Goal: Task Accomplishment & Management: Manage account settings

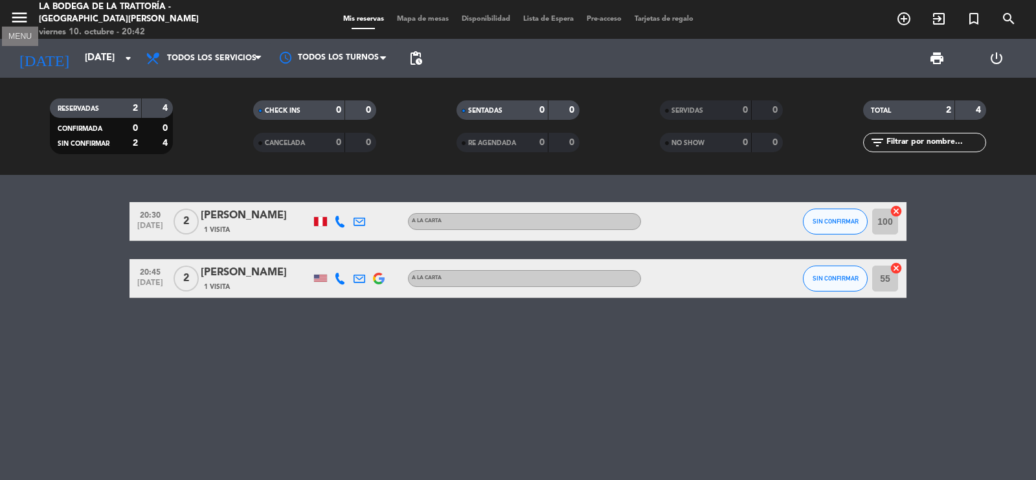
click at [17, 14] on icon "menu" at bounding box center [19, 17] width 19 height 19
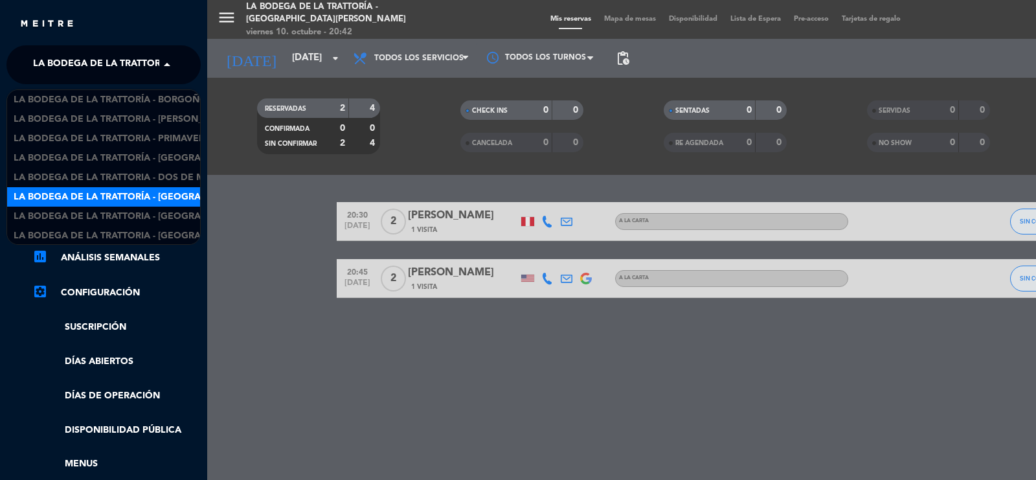
click at [135, 69] on span "La Bodega de la Trattoría - [GEOGRAPHIC_DATA][PERSON_NAME]" at bounding box center [190, 64] width 315 height 27
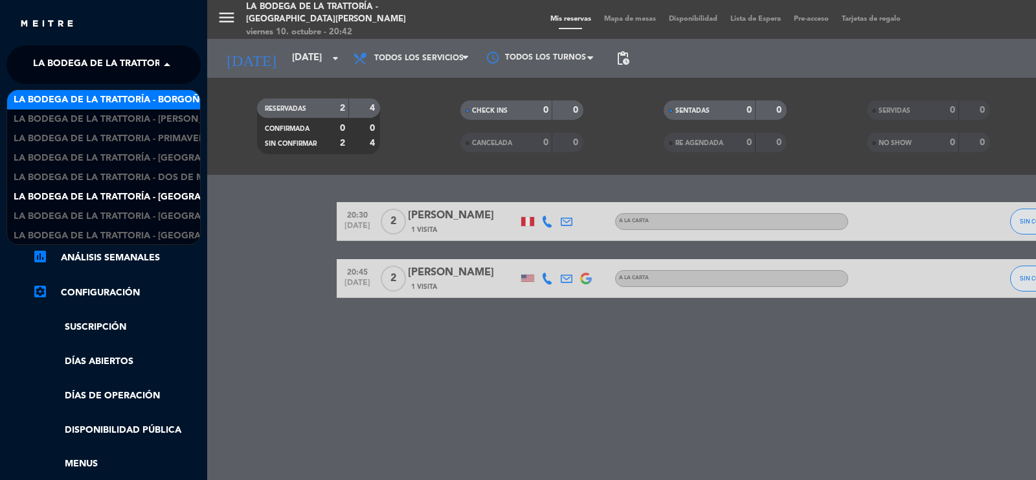
click at [173, 86] on div "chrome_reader_mode Listado de Reservas account_box Clientes account_balance_wal…" at bounding box center [104, 331] width 214 height 495
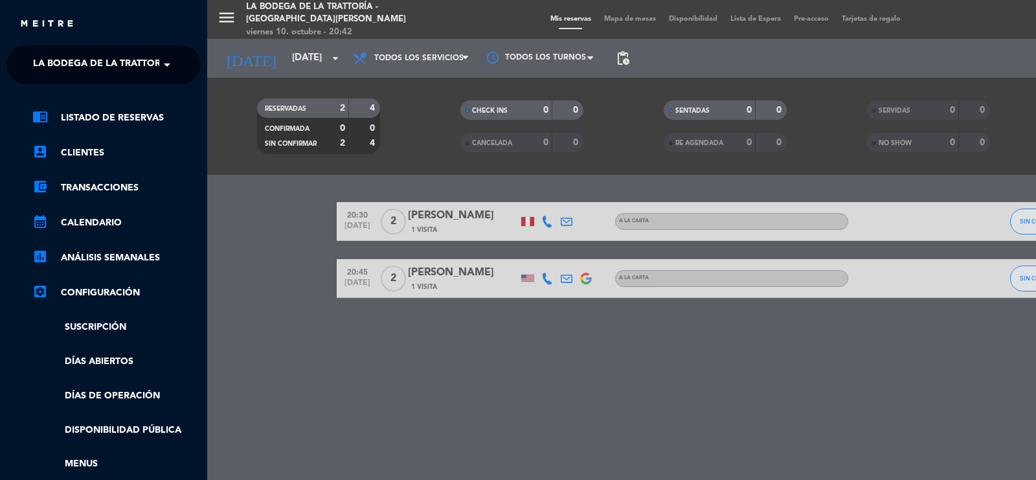
click at [144, 65] on span "La Bodega de la Trattoría - [GEOGRAPHIC_DATA][PERSON_NAME]" at bounding box center [190, 64] width 315 height 27
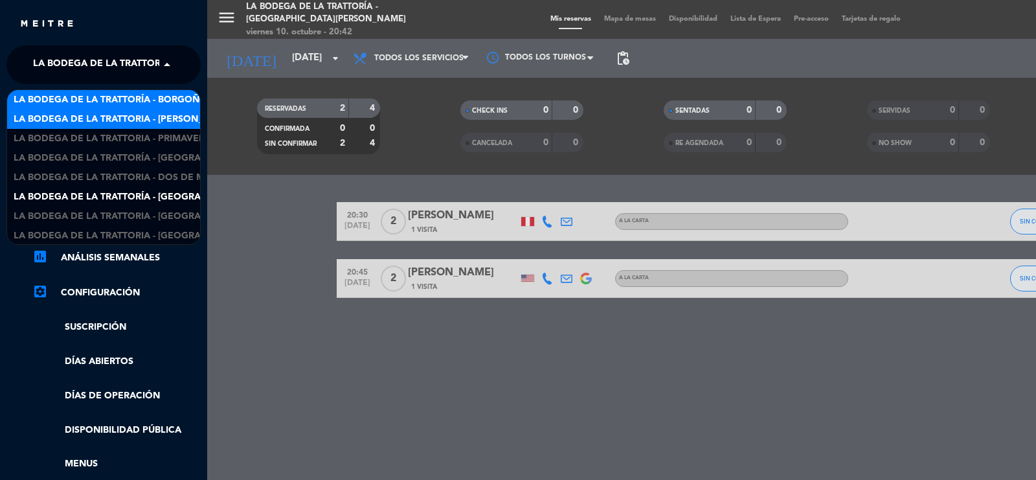
click at [162, 100] on span "La Bodega de la Trattoría - Borgoño" at bounding box center [111, 100] width 194 height 15
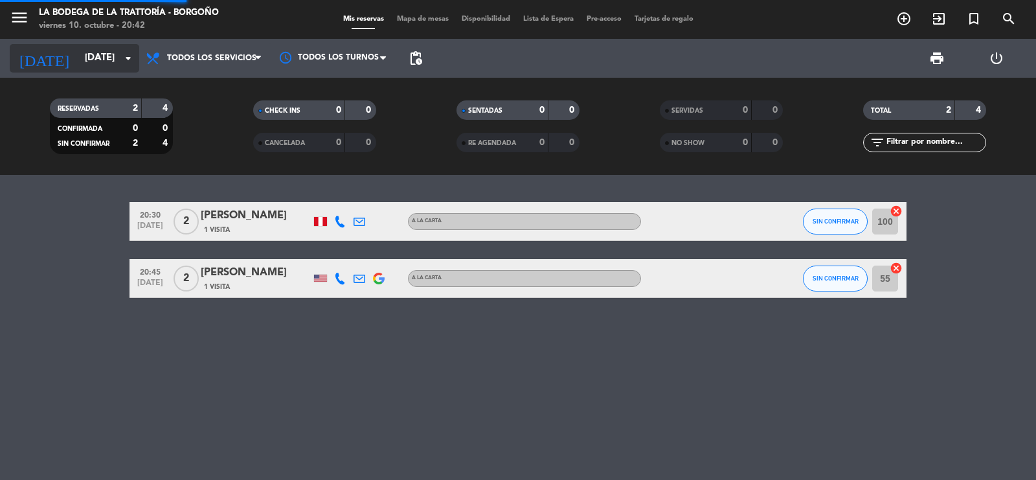
click at [101, 47] on input "[DATE]" at bounding box center [140, 58] width 125 height 25
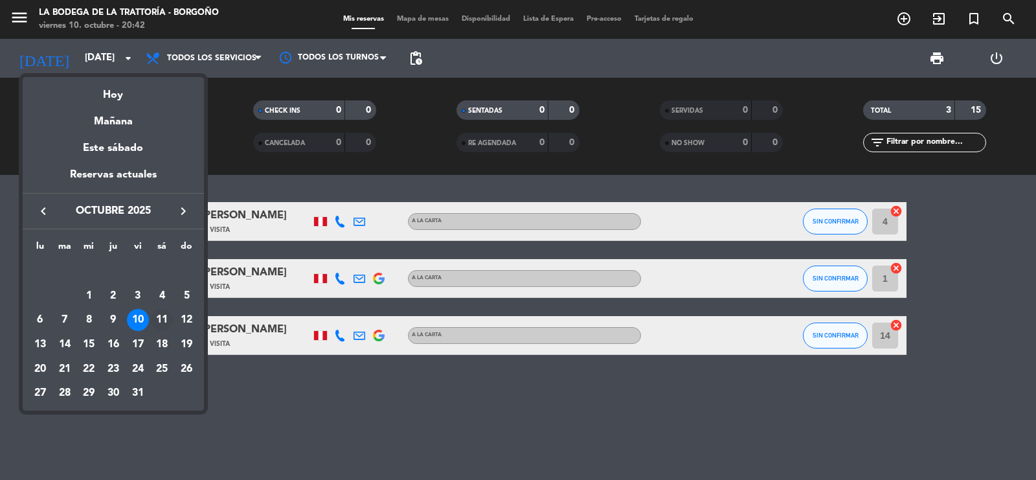
click at [154, 320] on div "11" at bounding box center [162, 320] width 22 height 22
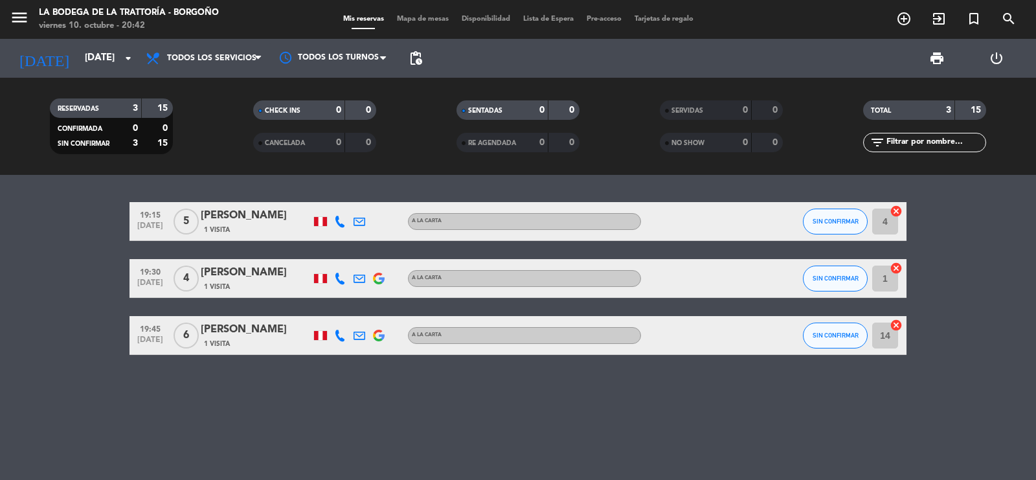
type input "[DATE]"
click at [17, 16] on icon "menu" at bounding box center [19, 17] width 19 height 19
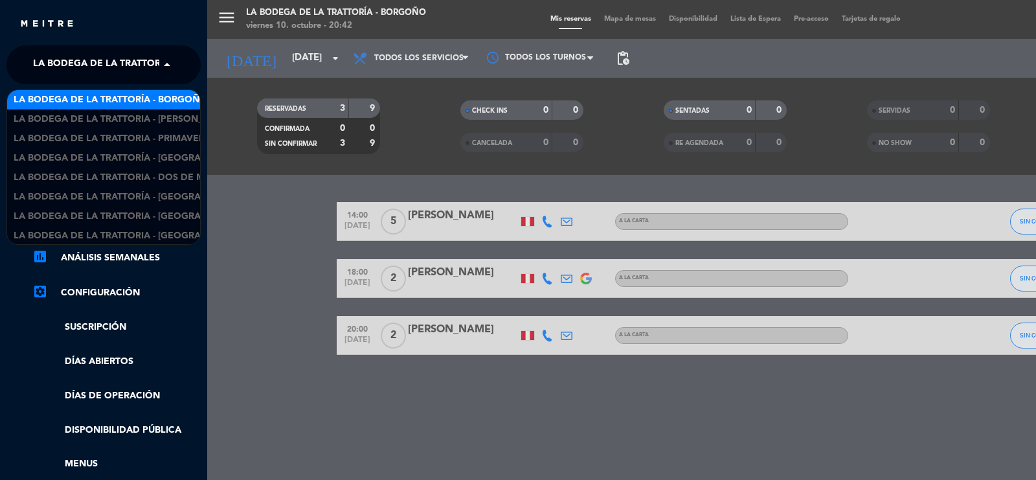
click at [127, 65] on span "La Bodega de la Trattoría - Borgoño" at bounding box center [130, 64] width 194 height 27
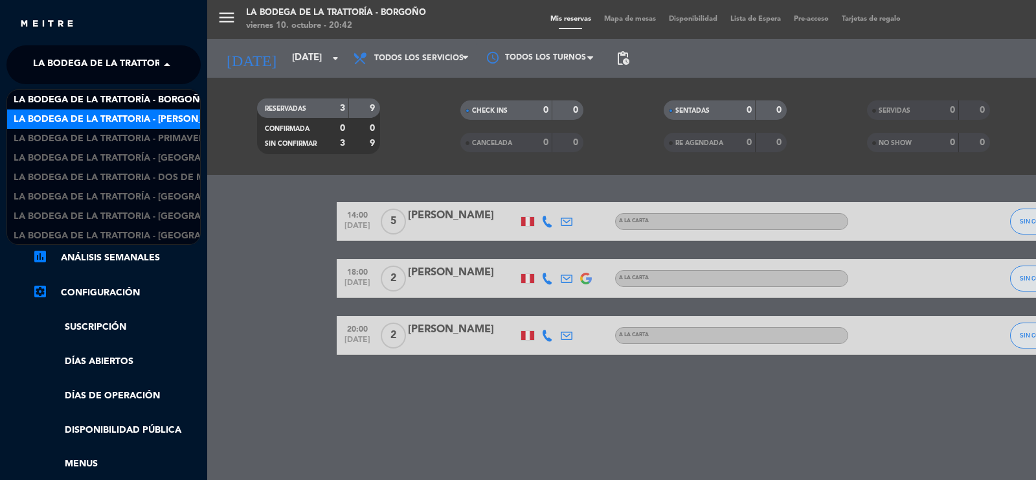
click at [144, 117] on span "La Bodega de la Trattoria - [PERSON_NAME]" at bounding box center [123, 119] width 219 height 15
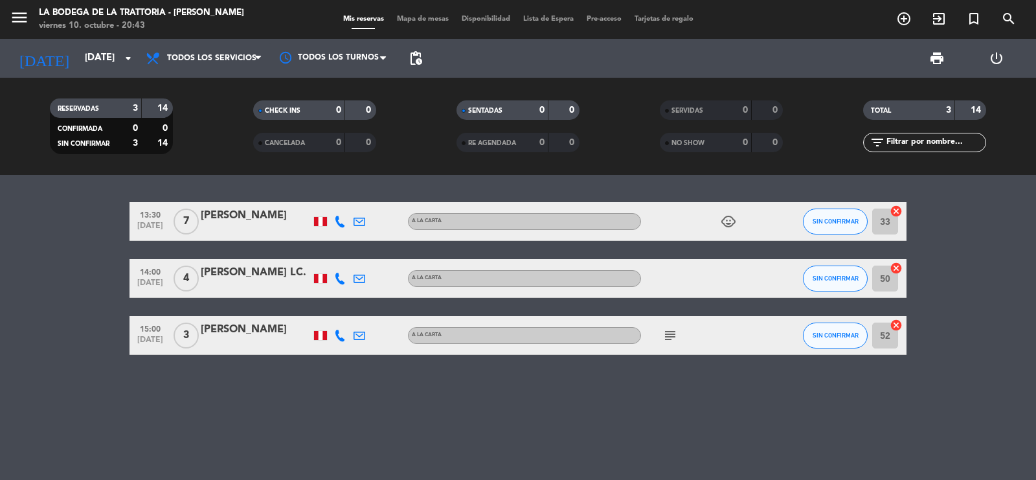
click at [219, 331] on div "[PERSON_NAME]" at bounding box center [256, 329] width 110 height 17
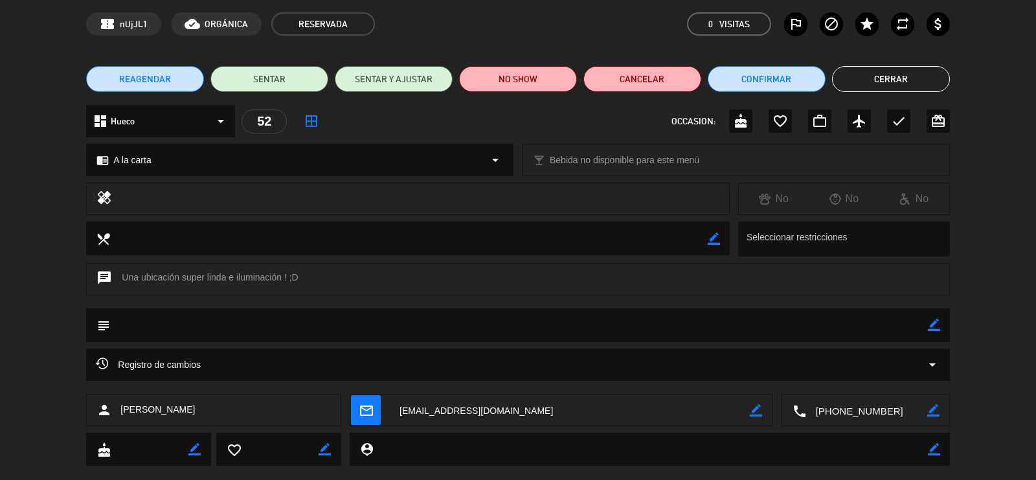
scroll to position [74, 0]
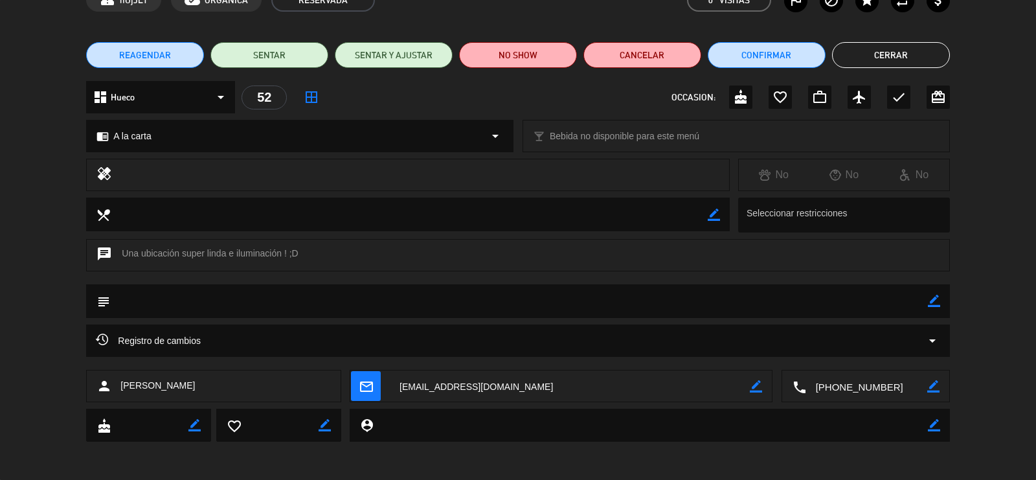
click at [467, 392] on textarea at bounding box center [570, 386] width 360 height 32
click at [855, 390] on textarea at bounding box center [866, 386] width 121 height 32
click at [0, 118] on div "dashboard Hueco arrow_drop_down 52 border_all OCCASION: cake favorite_border wo…" at bounding box center [518, 103] width 1036 height 45
click at [904, 56] on button "Cerrar" at bounding box center [891, 55] width 118 height 26
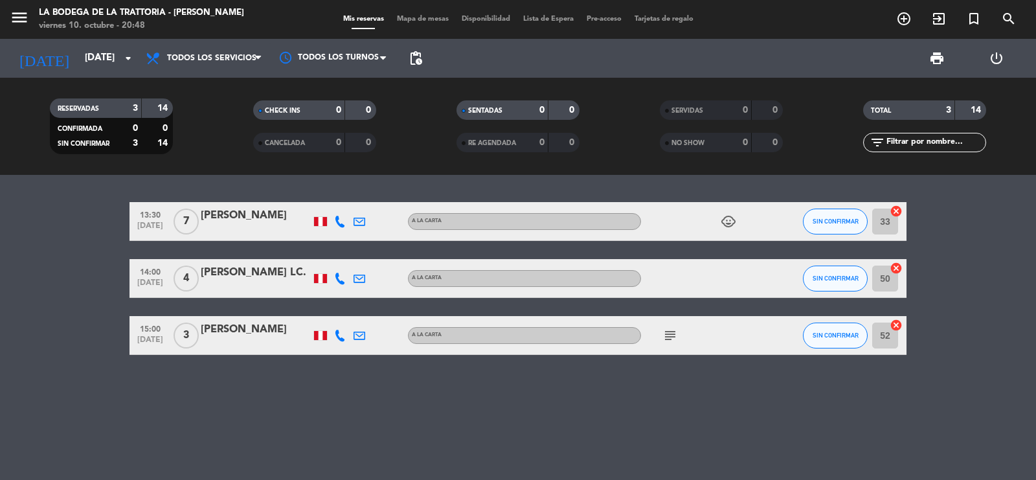
click at [251, 322] on div "[PERSON_NAME]" at bounding box center [256, 329] width 110 height 17
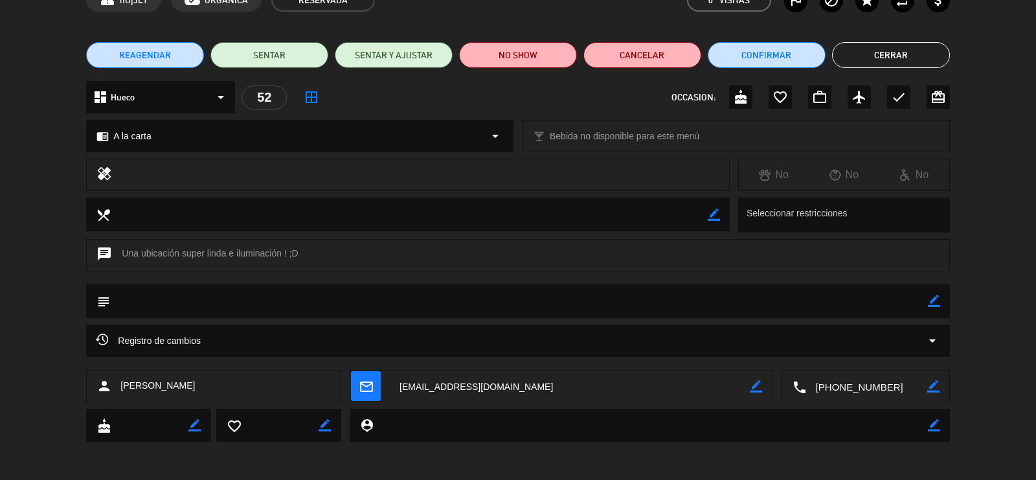
drag, startPoint x: 326, startPoint y: 247, endPoint x: 160, endPoint y: 245, distance: 165.8
click at [160, 245] on div "chat Una ubicación super linda e iluminación ! ;D" at bounding box center [517, 255] width 863 height 32
drag, startPoint x: 124, startPoint y: 252, endPoint x: 329, endPoint y: 243, distance: 205.4
click at [329, 243] on div "chat Una ubicación super linda e iluminación ! ;D" at bounding box center [517, 255] width 863 height 32
click at [193, 260] on div "chat Una ubicación super linda e iluminación ! ;D" at bounding box center [517, 255] width 863 height 32
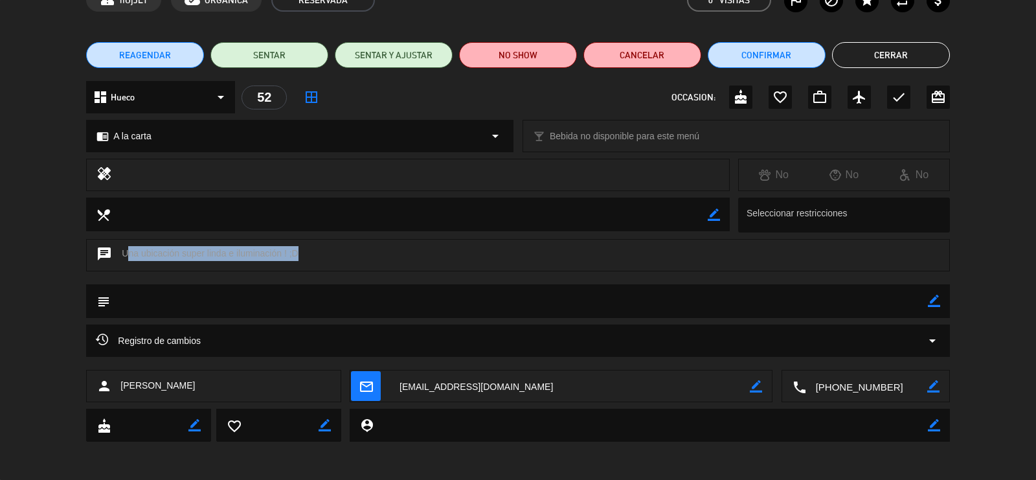
drag, startPoint x: 123, startPoint y: 250, endPoint x: 295, endPoint y: 250, distance: 171.6
click at [295, 250] on div "chat Una ubicación super linda e iluminación ! ;D" at bounding box center [517, 255] width 863 height 32
copy div "Una ubicación super linda e iluminación ! ;"
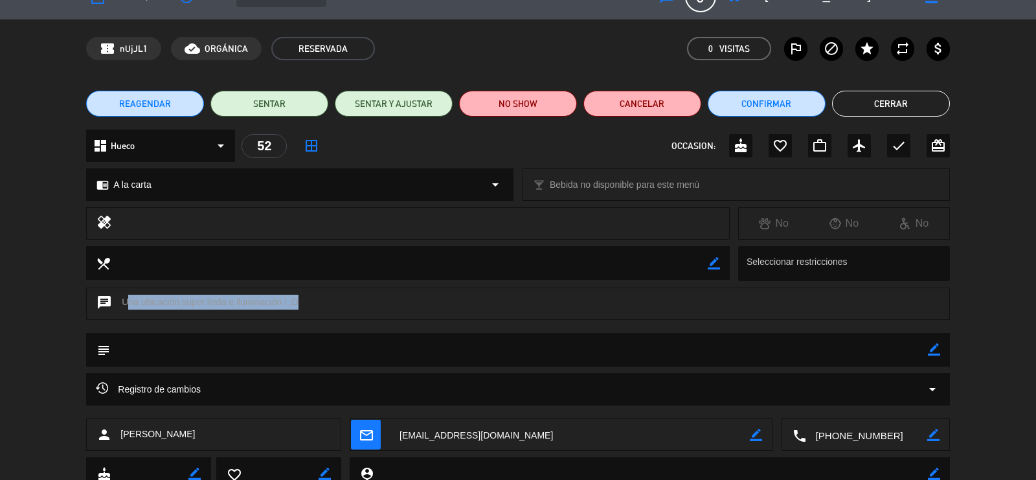
scroll to position [0, 0]
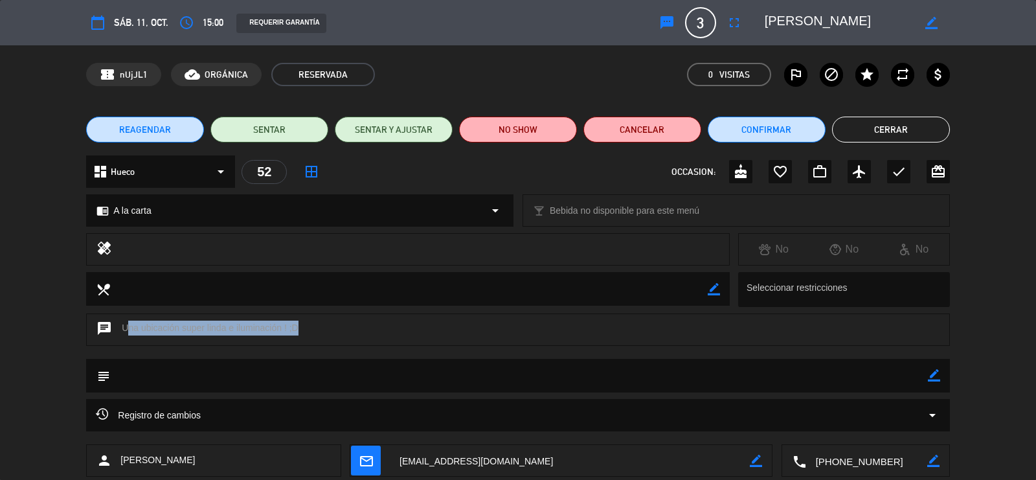
click at [895, 118] on button "Cerrar" at bounding box center [891, 130] width 118 height 26
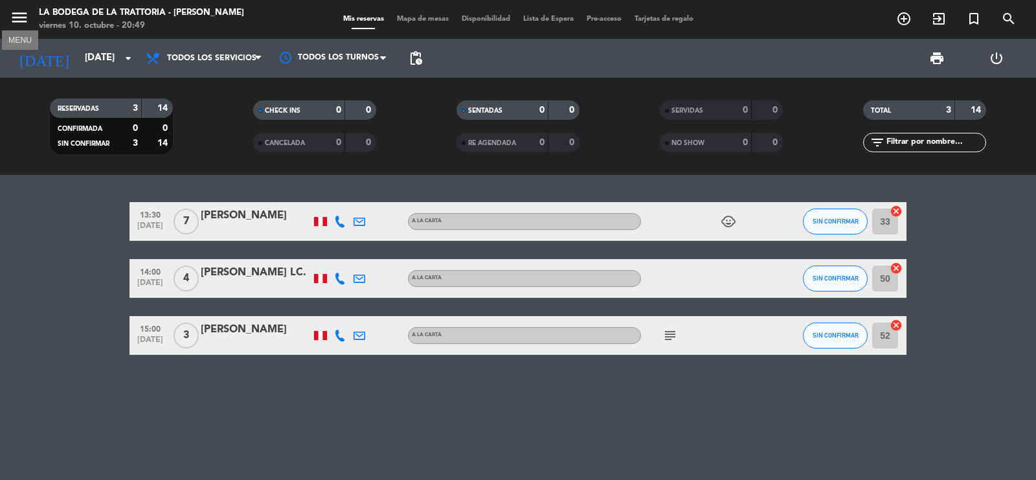
click at [13, 16] on icon "menu" at bounding box center [19, 17] width 19 height 19
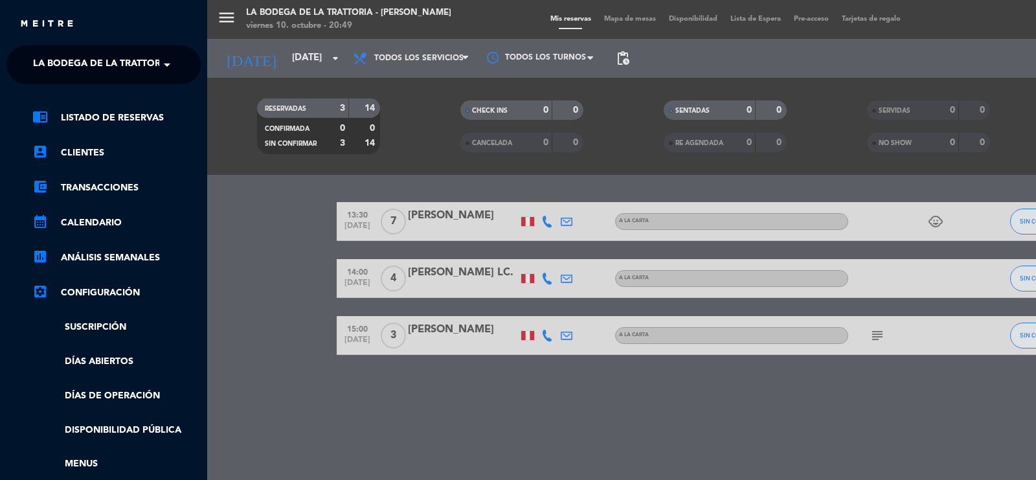
click at [142, 71] on span "La Bodega de la Trattoria - [PERSON_NAME]" at bounding box center [142, 64] width 219 height 27
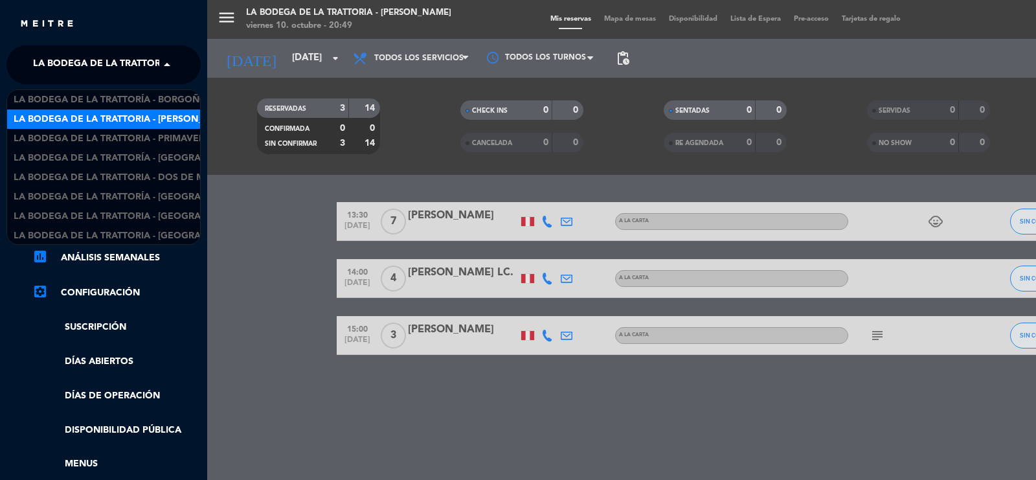
scroll to position [19, 0]
click at [146, 120] on span "La Bodega de la Trattoria - Primavera" at bounding box center [112, 119] width 197 height 15
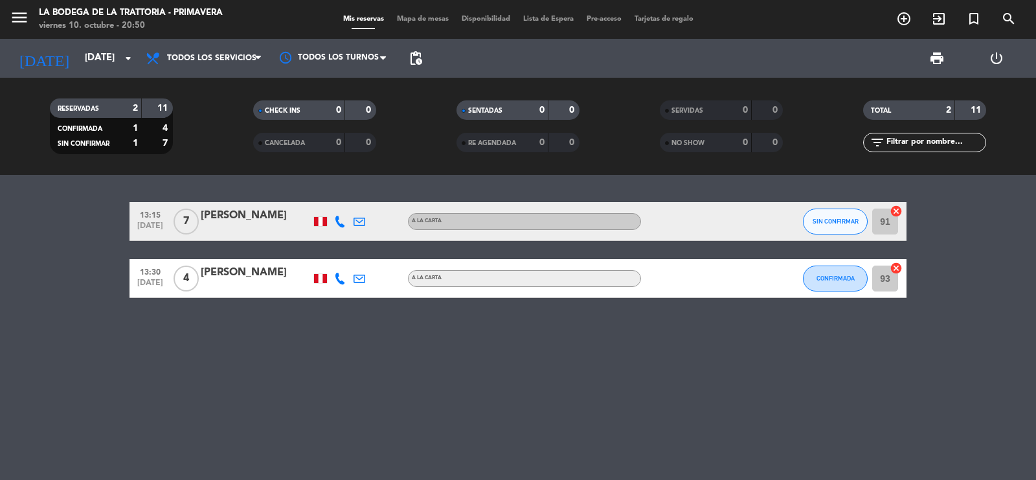
click at [6, 267] on bookings-row "13:15 [DATE] 7 [PERSON_NAME] A la carta SIN CONFIRMAR 91 cancel 13:30 [DATE] 4 …" at bounding box center [518, 250] width 1036 height 96
click at [27, 23] on icon "menu" at bounding box center [19, 17] width 19 height 19
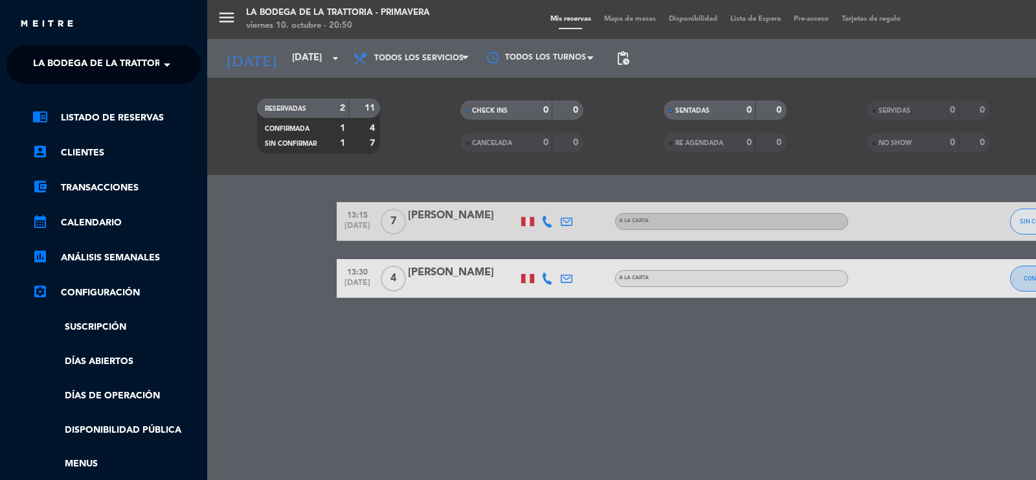
click at [155, 82] on ng-select "× La Bodega de la Trattoria - Primavera ×" at bounding box center [103, 64] width 194 height 39
click at [159, 65] on span at bounding box center [170, 64] width 22 height 27
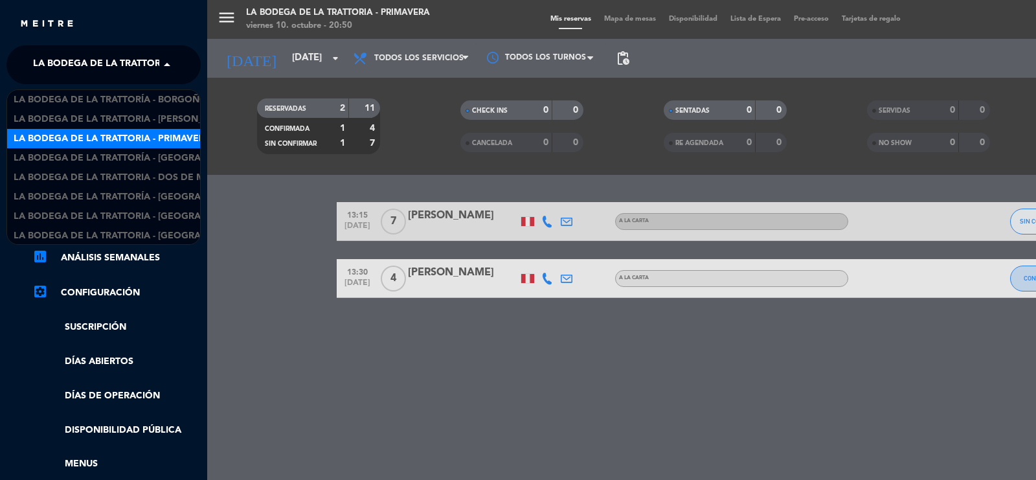
scroll to position [21, 0]
click at [162, 137] on span "La Bodega de la Trattoría - [GEOGRAPHIC_DATA]" at bounding box center [134, 137] width 240 height 15
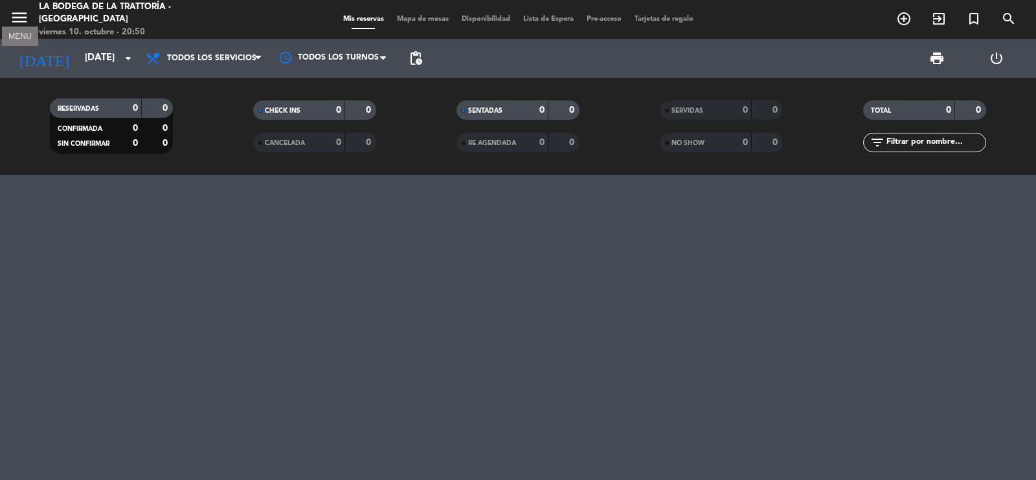
click at [21, 17] on icon "menu" at bounding box center [19, 17] width 19 height 19
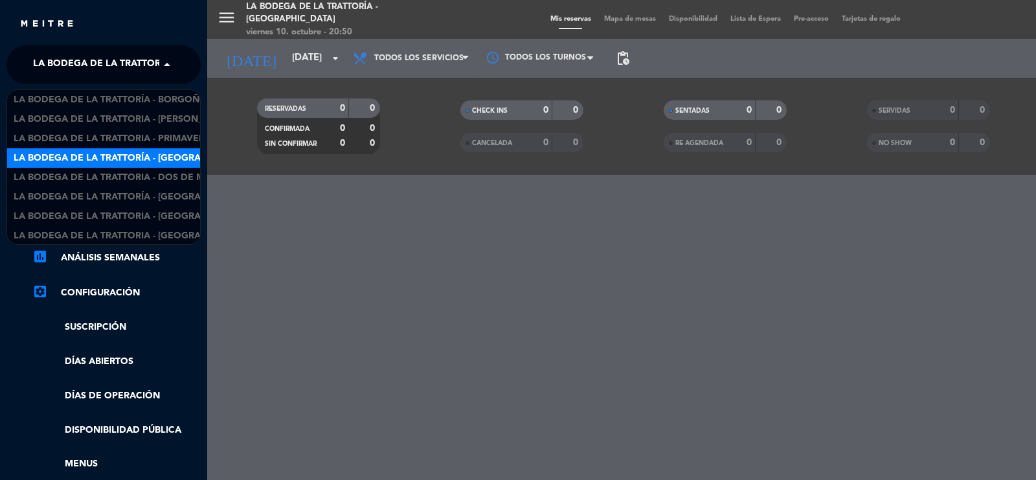
click at [161, 66] on span at bounding box center [170, 64] width 22 height 27
click at [160, 153] on span "La Bodega de la Trattoria - Dos de Mayo" at bounding box center [119, 157] width 210 height 15
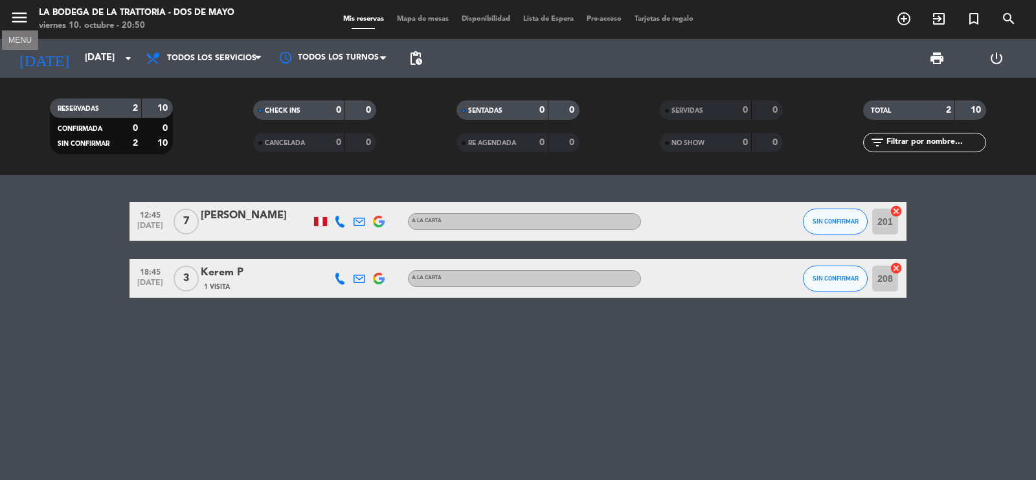
click at [26, 19] on icon "menu" at bounding box center [19, 17] width 19 height 19
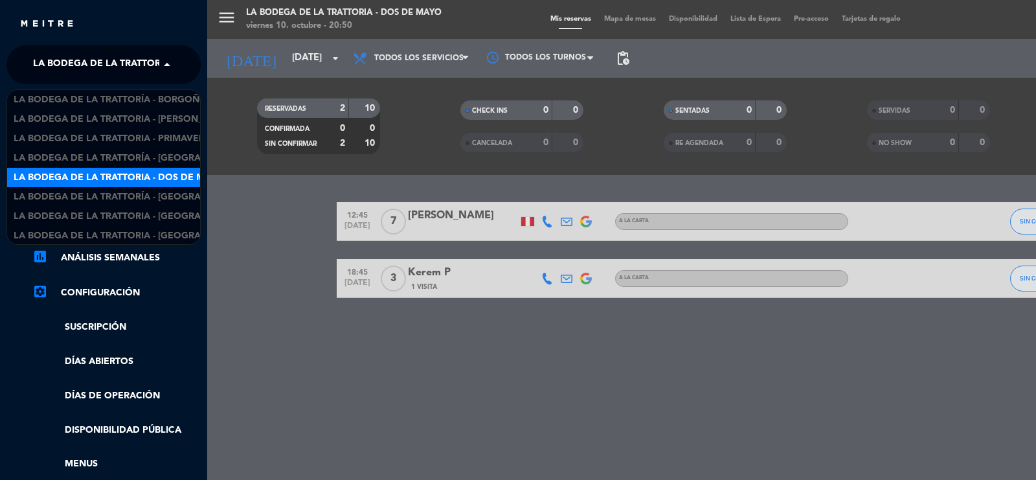
click at [160, 63] on span at bounding box center [170, 64] width 22 height 27
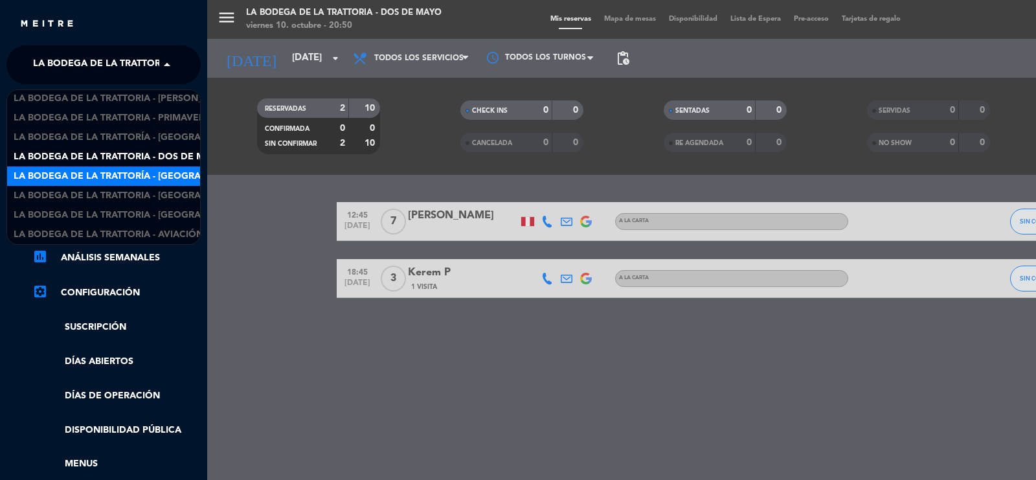
click at [166, 180] on span "La Bodega de la Trattoría - [GEOGRAPHIC_DATA][PERSON_NAME]" at bounding box center [171, 176] width 315 height 15
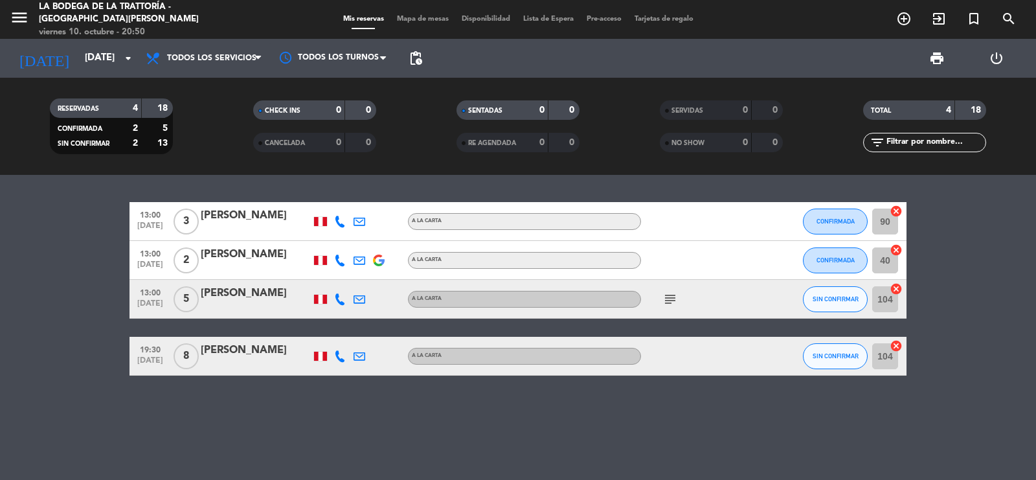
click at [250, 350] on div "[PERSON_NAME]" at bounding box center [256, 350] width 110 height 17
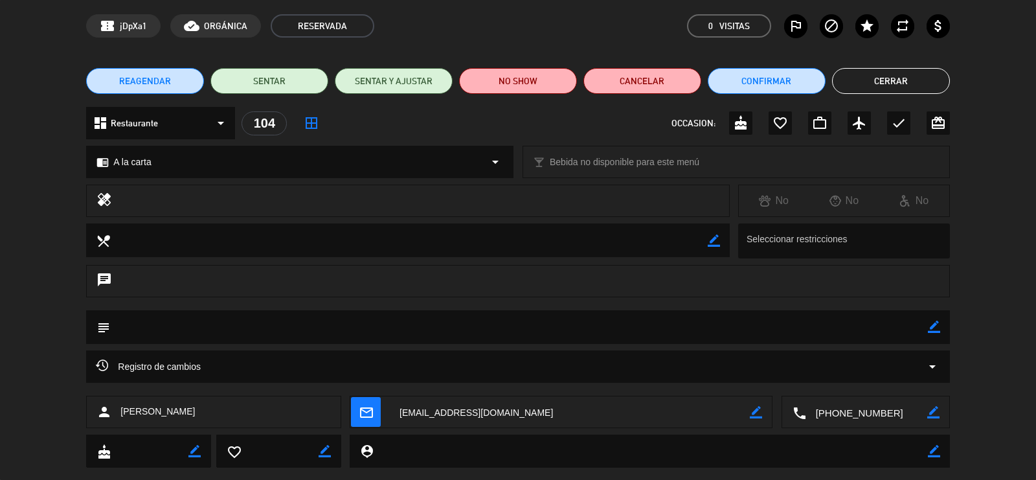
scroll to position [74, 0]
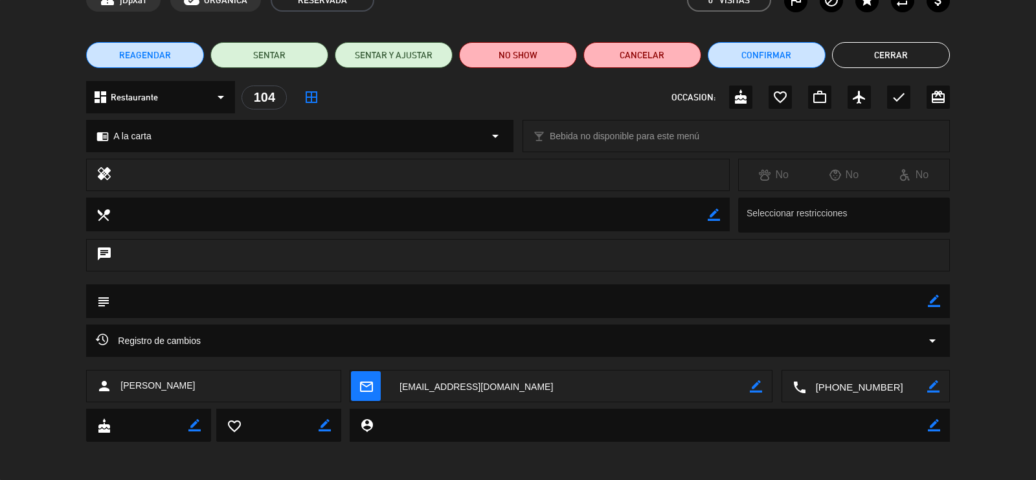
click at [856, 386] on textarea at bounding box center [866, 386] width 121 height 32
click at [452, 387] on textarea at bounding box center [570, 386] width 360 height 32
click at [852, 387] on textarea at bounding box center [866, 386] width 121 height 32
click at [494, 389] on textarea at bounding box center [570, 386] width 360 height 32
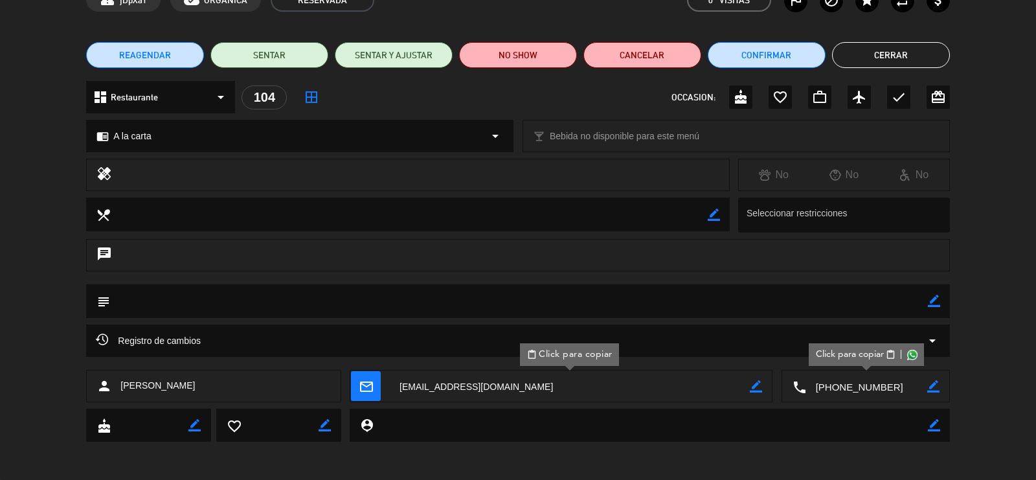
drag, startPoint x: 205, startPoint y: 383, endPoint x: 121, endPoint y: 397, distance: 85.4
click at [121, 397] on div "person [PERSON_NAME]" at bounding box center [213, 386] width 254 height 32
copy span "[PERSON_NAME]"
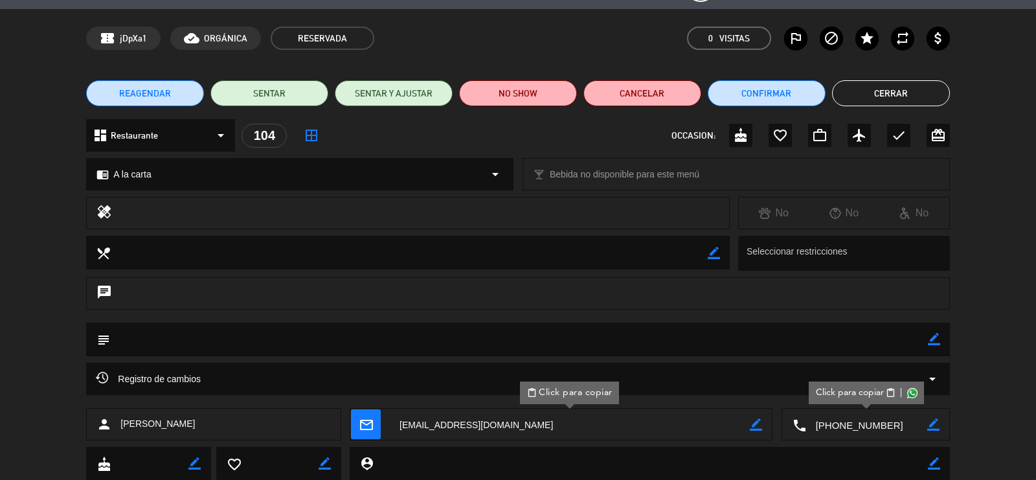
scroll to position [0, 0]
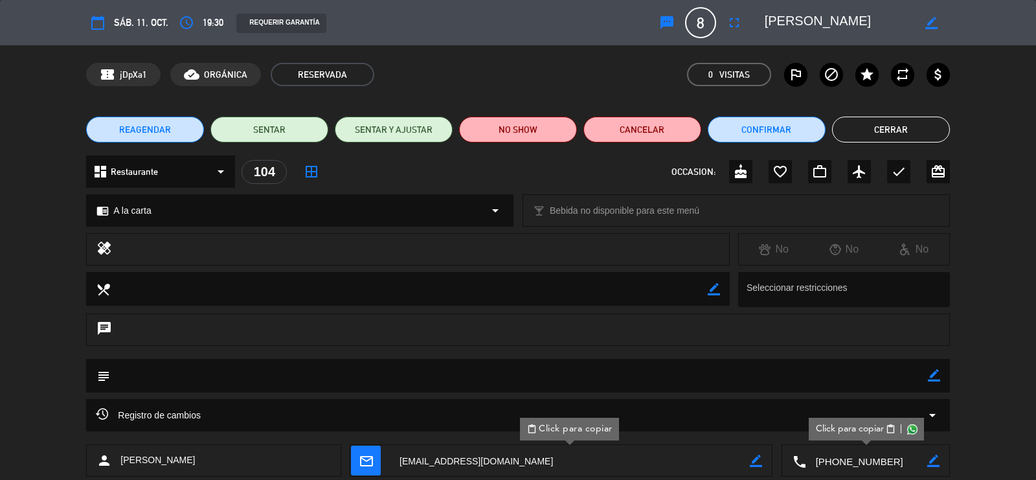
click at [898, 130] on button "Cerrar" at bounding box center [891, 130] width 118 height 26
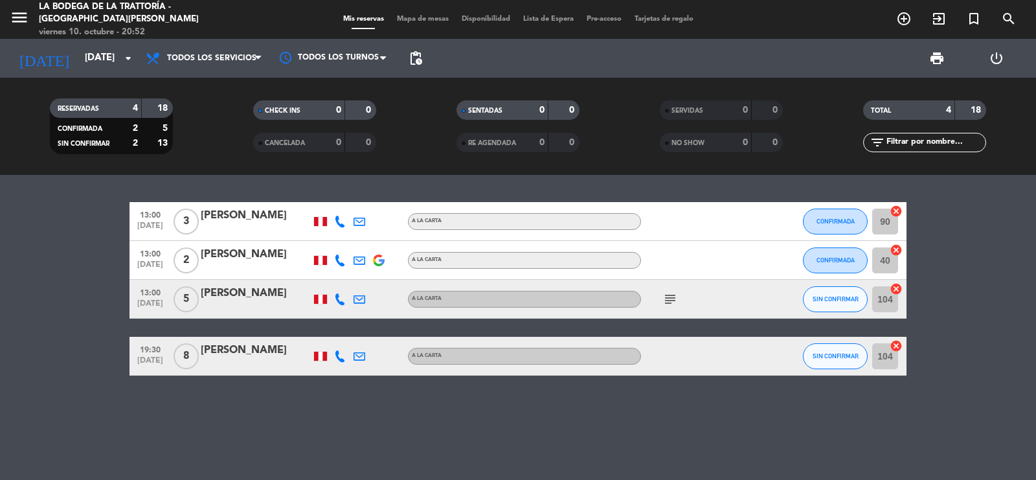
drag, startPoint x: 0, startPoint y: 232, endPoint x: 11, endPoint y: 222, distance: 14.7
click at [0, 233] on bookings-row "13:00 [DATE] 3 [PERSON_NAME] A la carta CONFIRMADA 90 cancel 13:00 [DATE] 2 [PE…" at bounding box center [518, 289] width 1036 height 174
click at [10, 13] on icon "menu" at bounding box center [19, 17] width 19 height 19
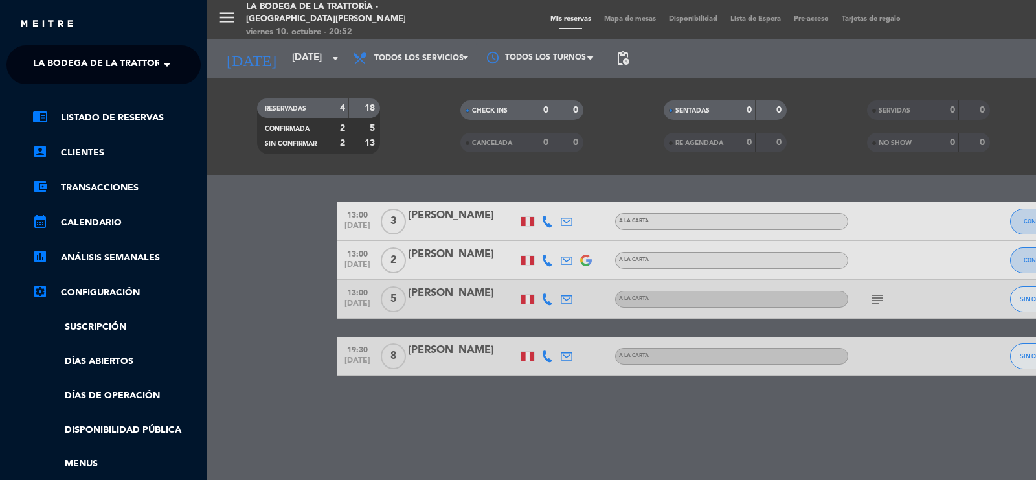
click at [159, 69] on span at bounding box center [170, 64] width 22 height 27
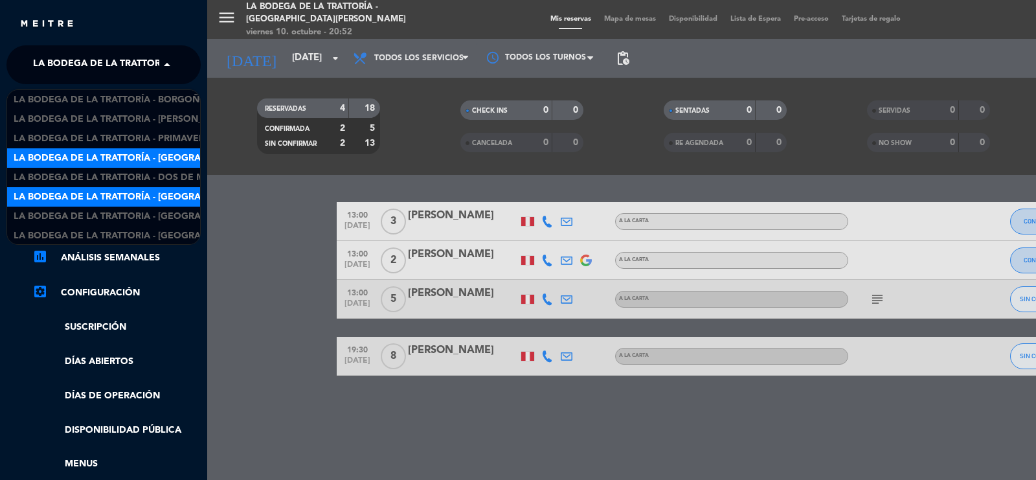
scroll to position [21, 0]
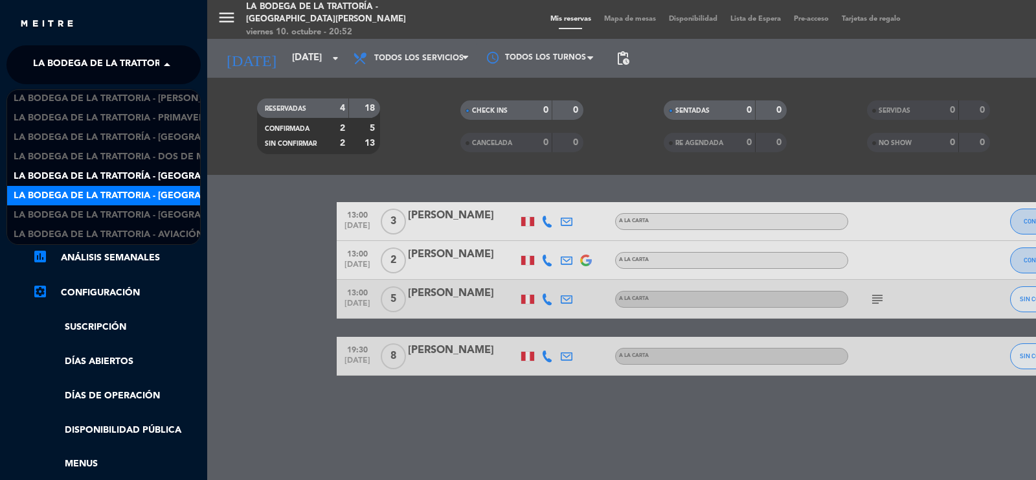
click at [178, 192] on span "La Bodega de la Trattoria - [GEOGRAPHIC_DATA]" at bounding box center [134, 195] width 240 height 15
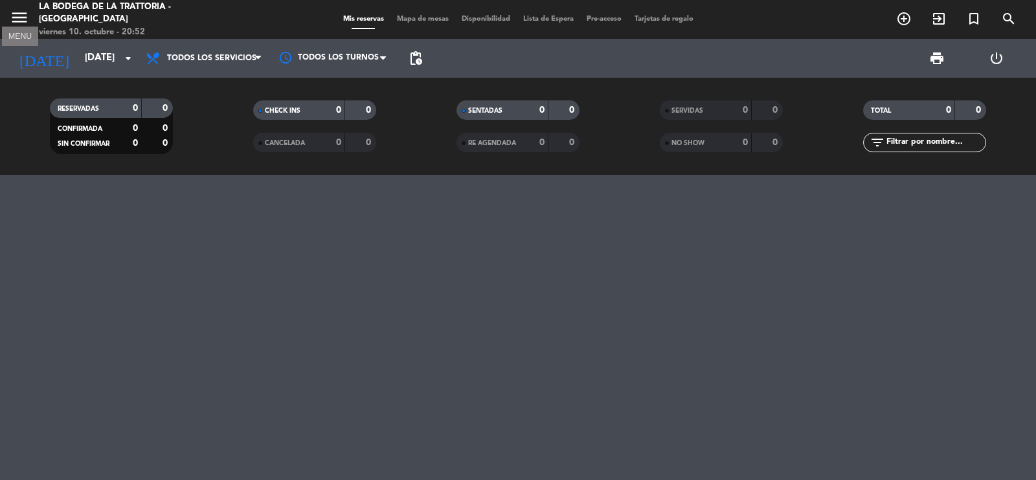
click at [25, 20] on icon "menu" at bounding box center [19, 17] width 19 height 19
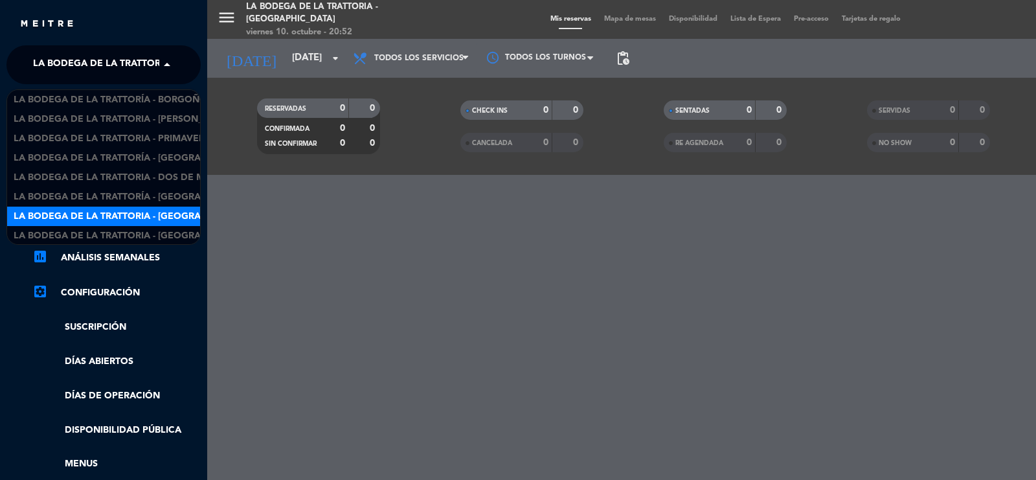
click at [151, 74] on span "La Bodega de la Trattoria - [GEOGRAPHIC_DATA]" at bounding box center [153, 64] width 240 height 27
click at [159, 208] on span "La Bodega de la Trattoria - [GEOGRAPHIC_DATA][PERSON_NAME]" at bounding box center [171, 215] width 315 height 15
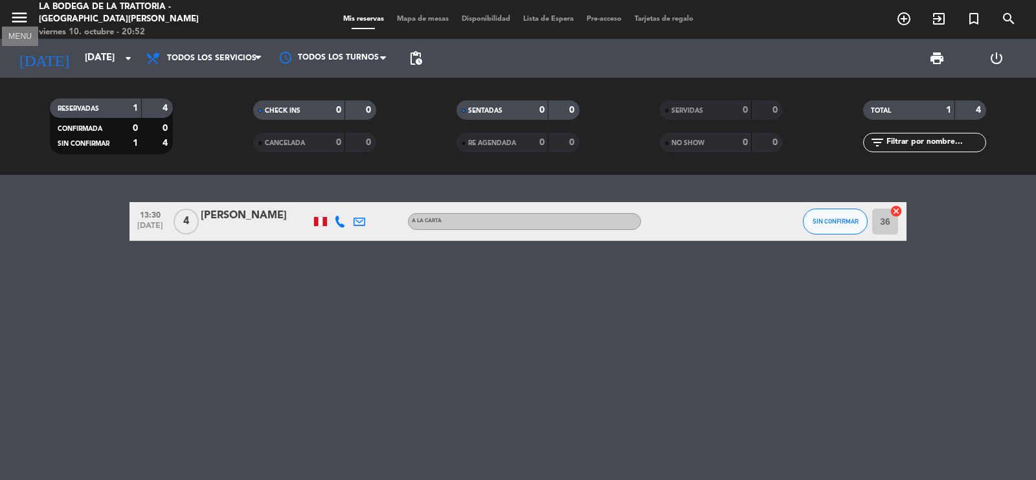
click at [23, 18] on icon "menu" at bounding box center [19, 17] width 19 height 19
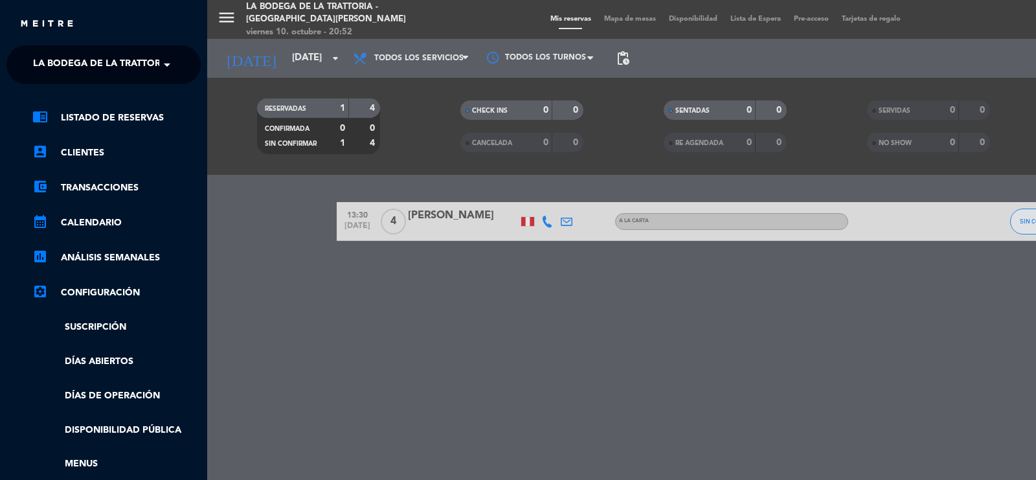
click at [164, 82] on ng-select "× La Bodega de la Trattoria - [GEOGRAPHIC_DATA][PERSON_NAME] ×" at bounding box center [103, 64] width 194 height 39
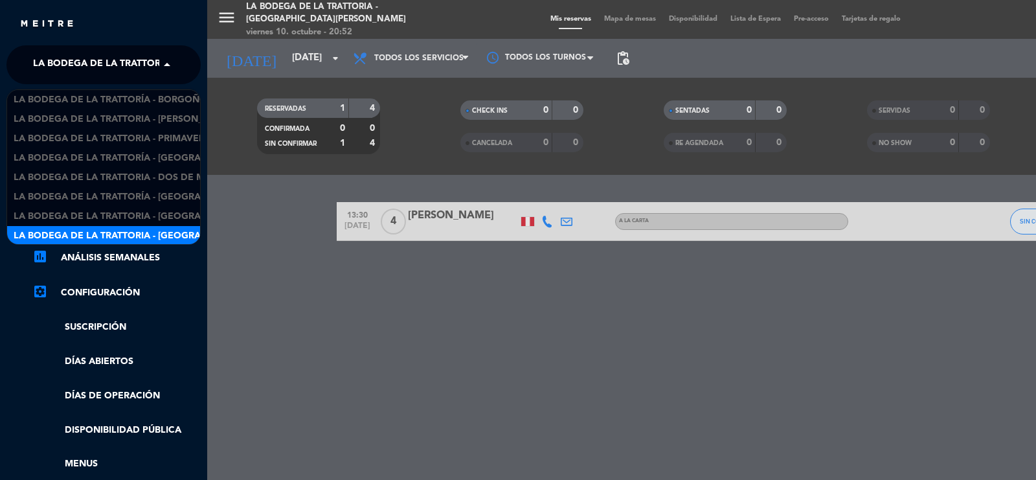
click at [166, 71] on span at bounding box center [170, 64] width 22 height 27
click at [159, 234] on span "La Bodega de la Trattoria - Aviación" at bounding box center [109, 234] width 190 height 15
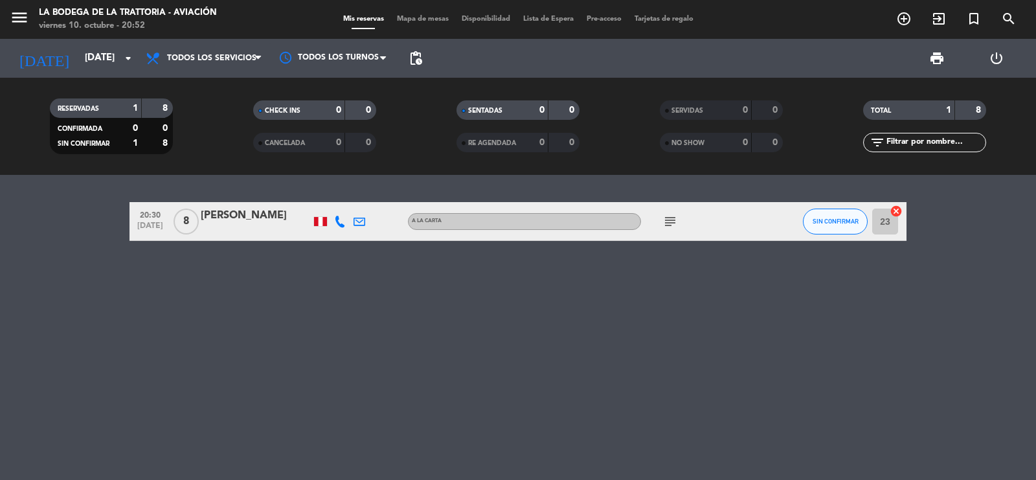
click at [0, 253] on div "20:30 [DATE] 8 [PERSON_NAME] A la carta subject SIN CONFIRMAR 23 cancel" at bounding box center [518, 327] width 1036 height 305
click at [10, 11] on icon "menu" at bounding box center [19, 17] width 19 height 19
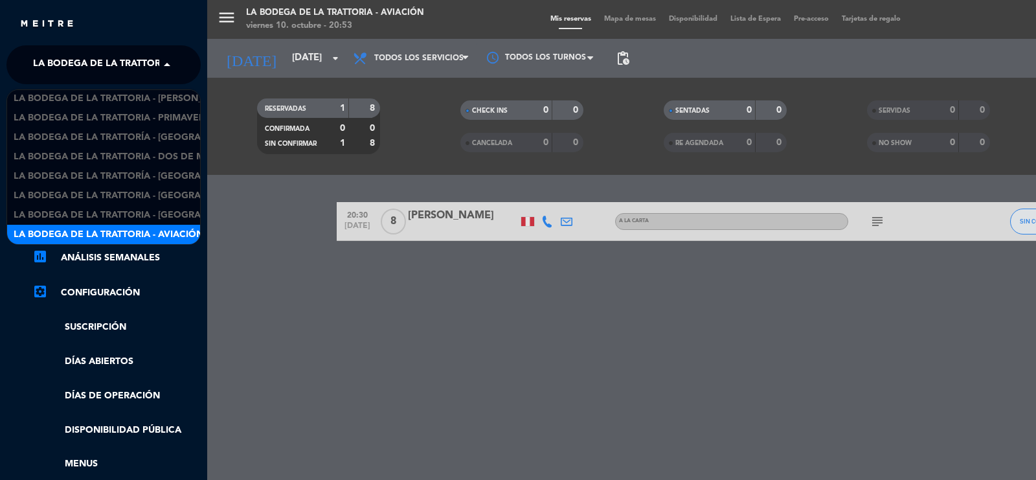
click at [163, 69] on span at bounding box center [170, 64] width 22 height 27
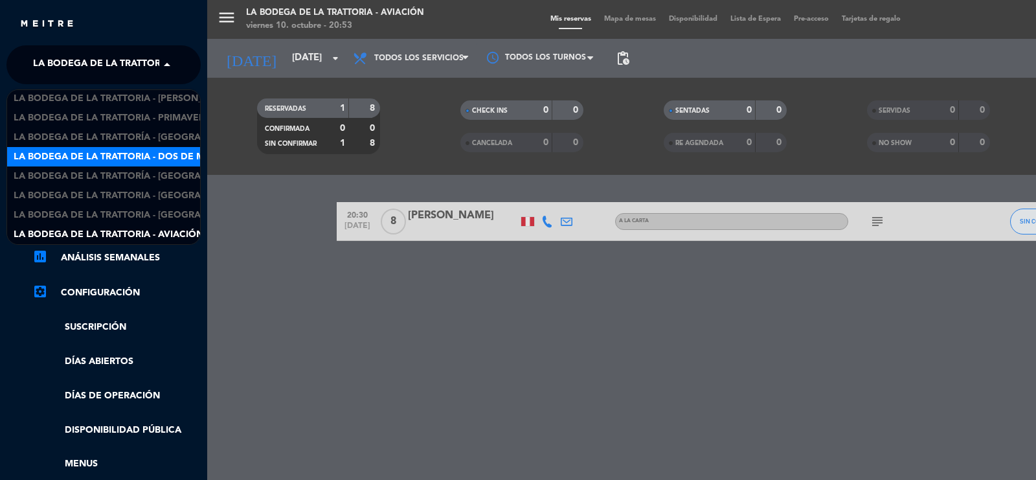
click at [277, 309] on div "menu La Bodega de la Trattoria - Aviación [DATE] 10. octubre - 20:53 Mis reserv…" at bounding box center [725, 240] width 1036 height 480
